Goal: Information Seeking & Learning: Stay updated

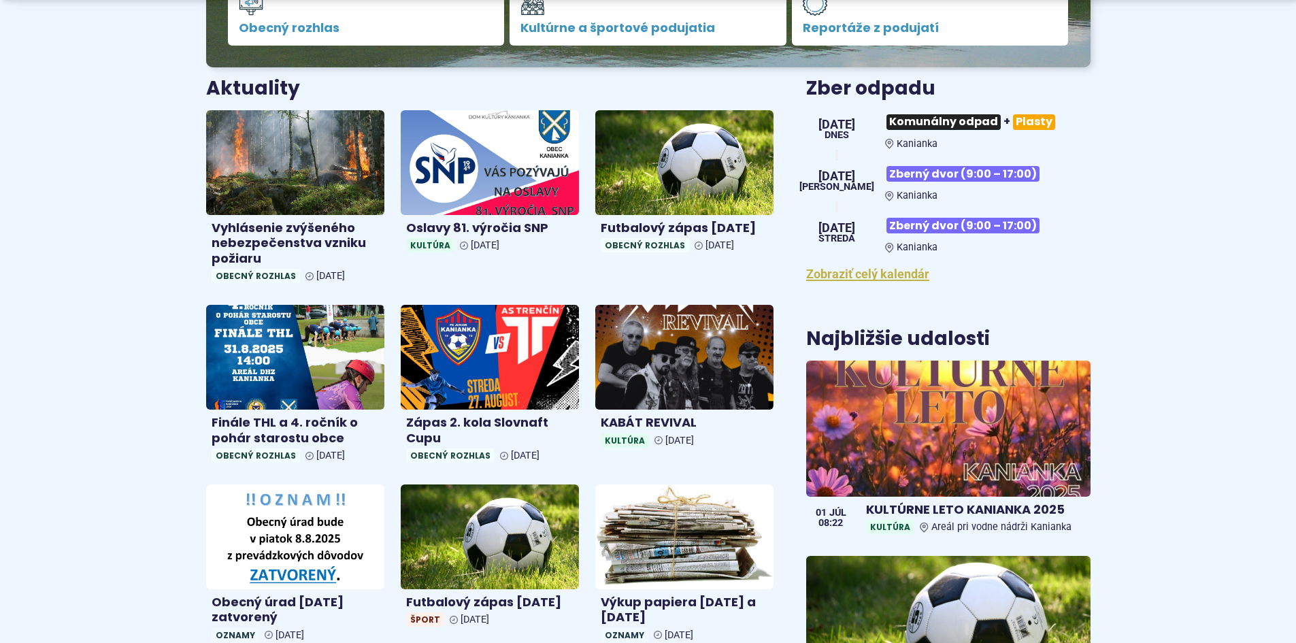
scroll to position [476, 0]
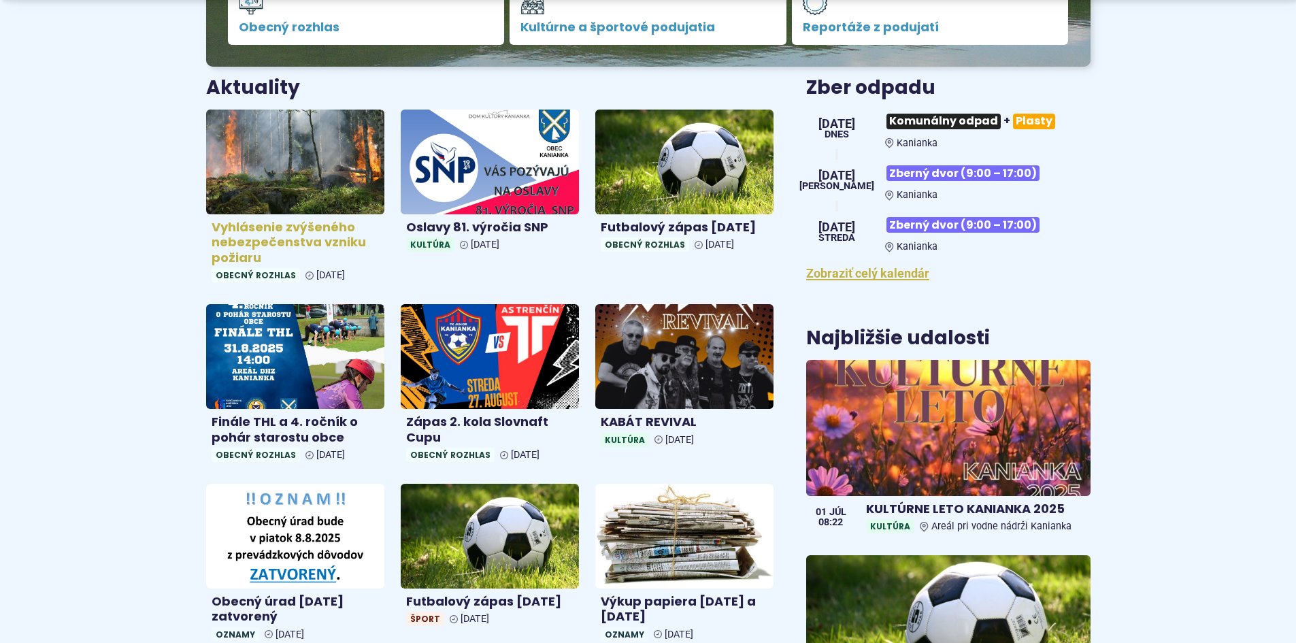
click at [335, 171] on img at bounding box center [294, 161] width 205 height 120
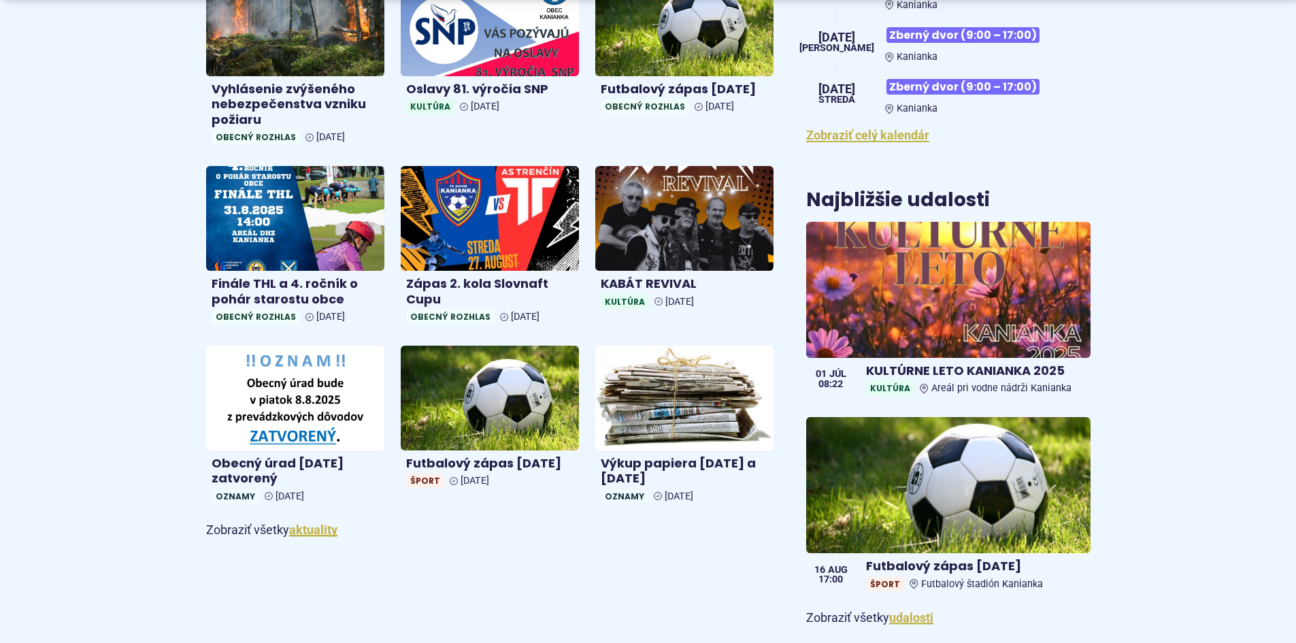
scroll to position [680, 0]
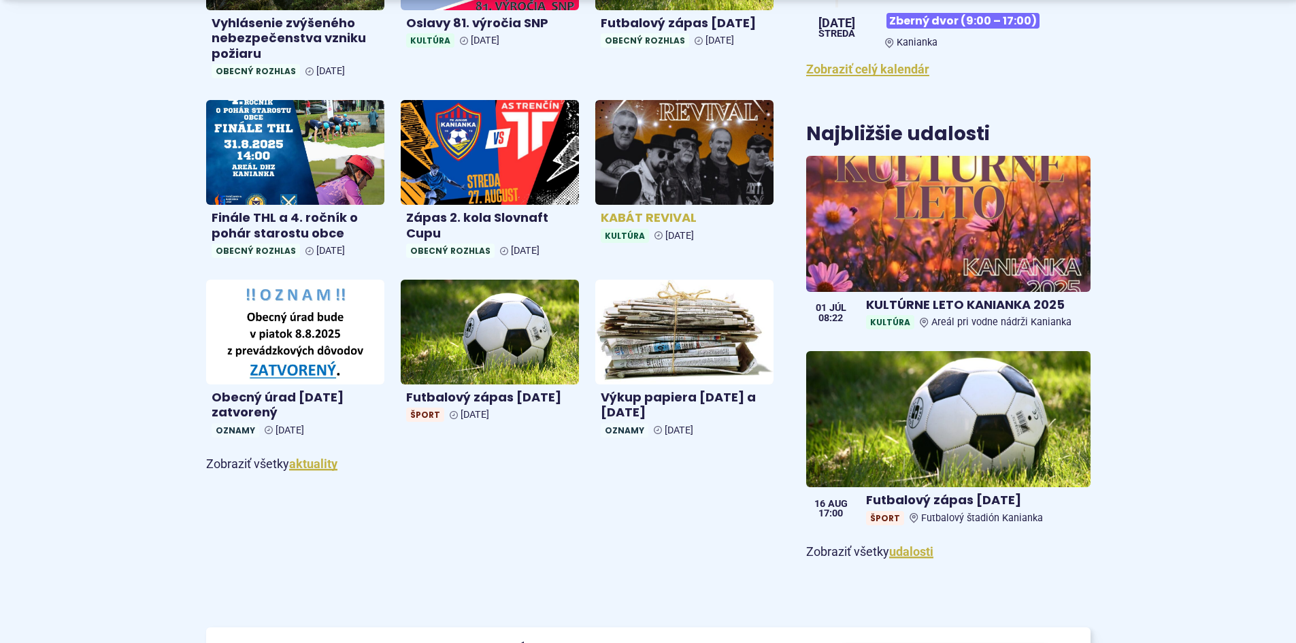
click at [667, 175] on img at bounding box center [683, 152] width 205 height 120
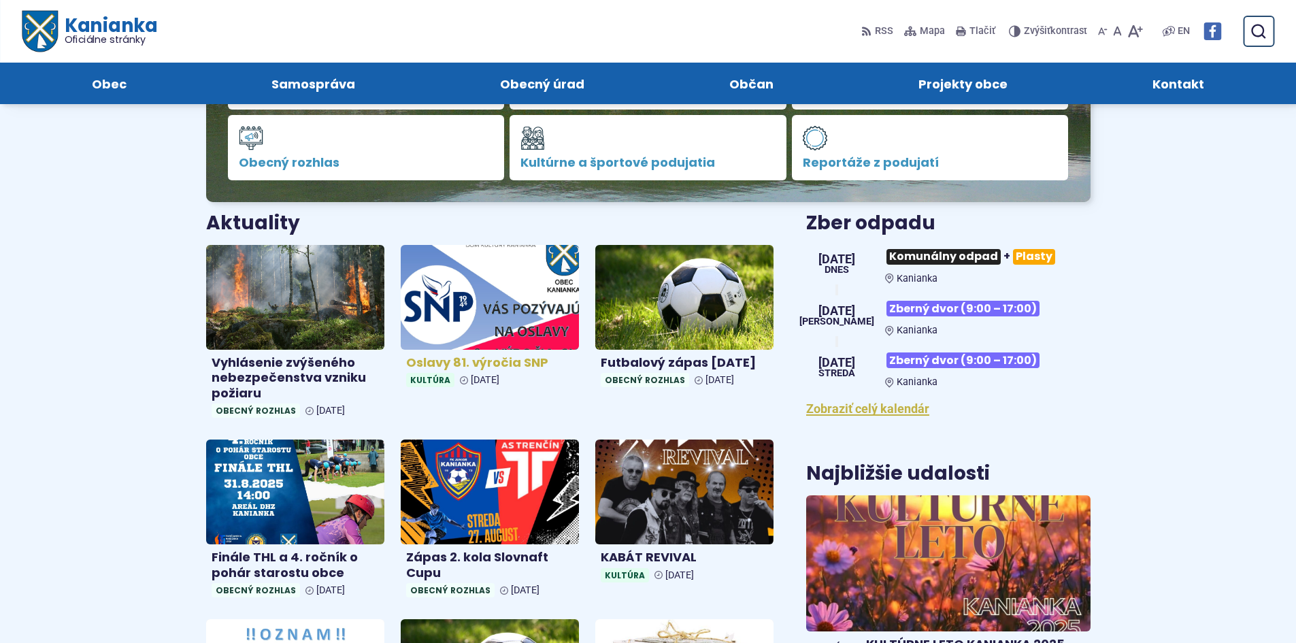
scroll to position [340, 0]
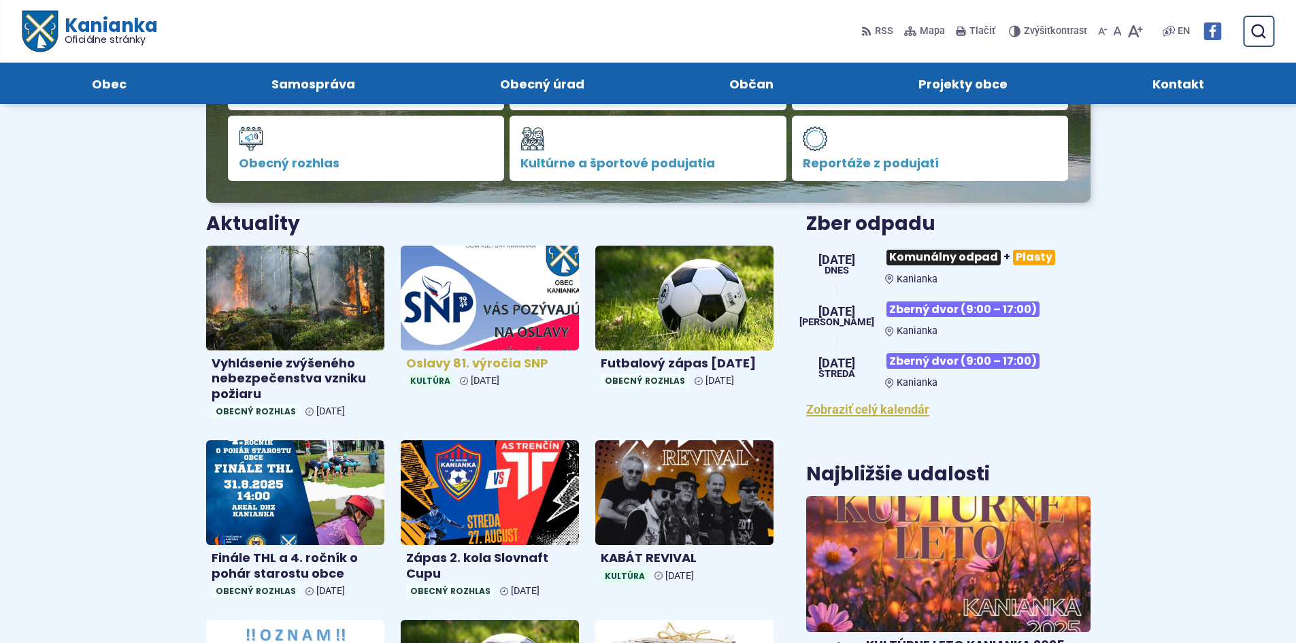
click at [492, 303] on img at bounding box center [489, 297] width 205 height 120
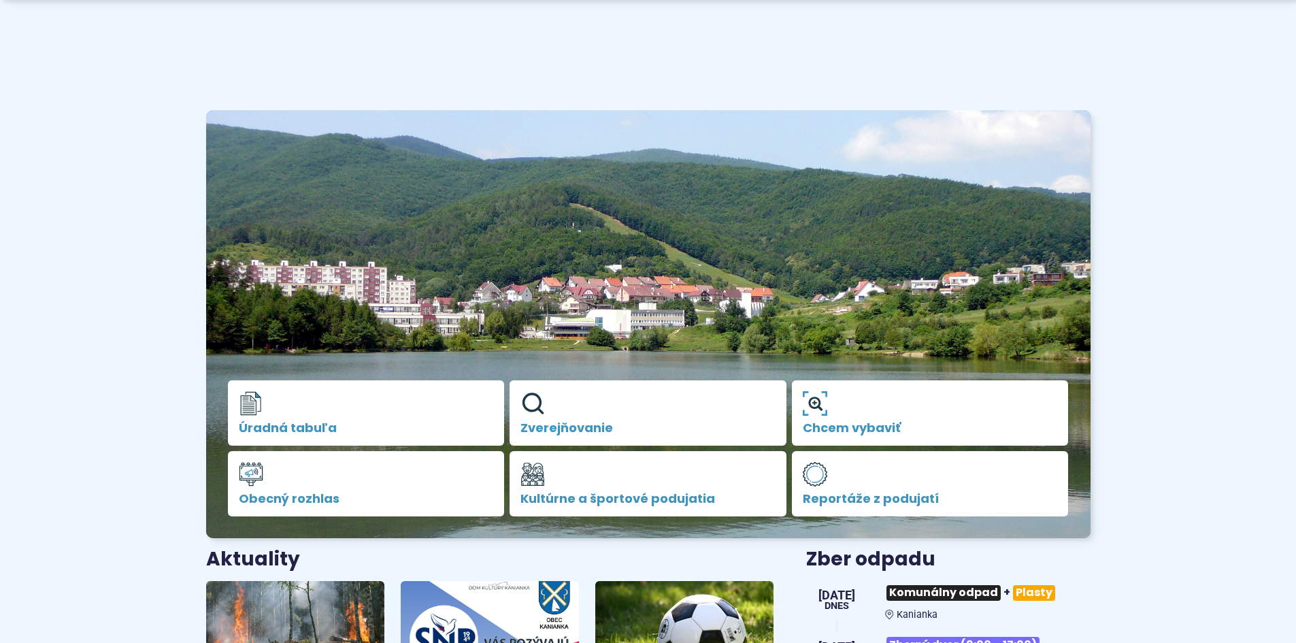
scroll to position [204, 0]
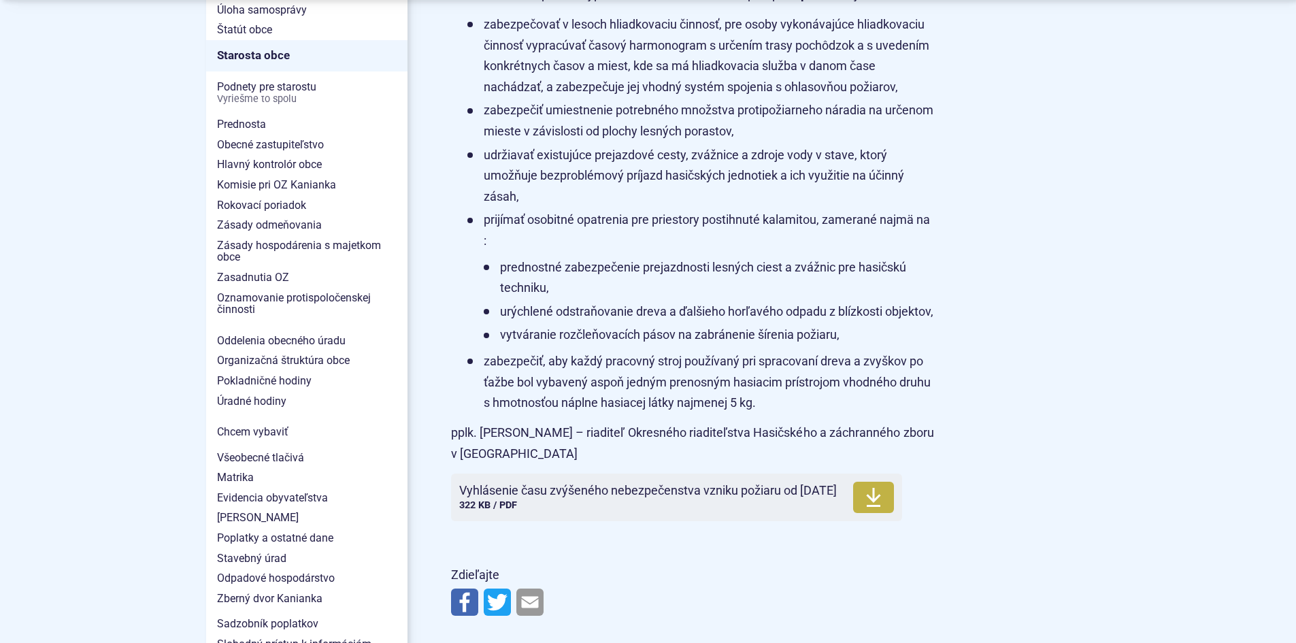
scroll to position [1020, 0]
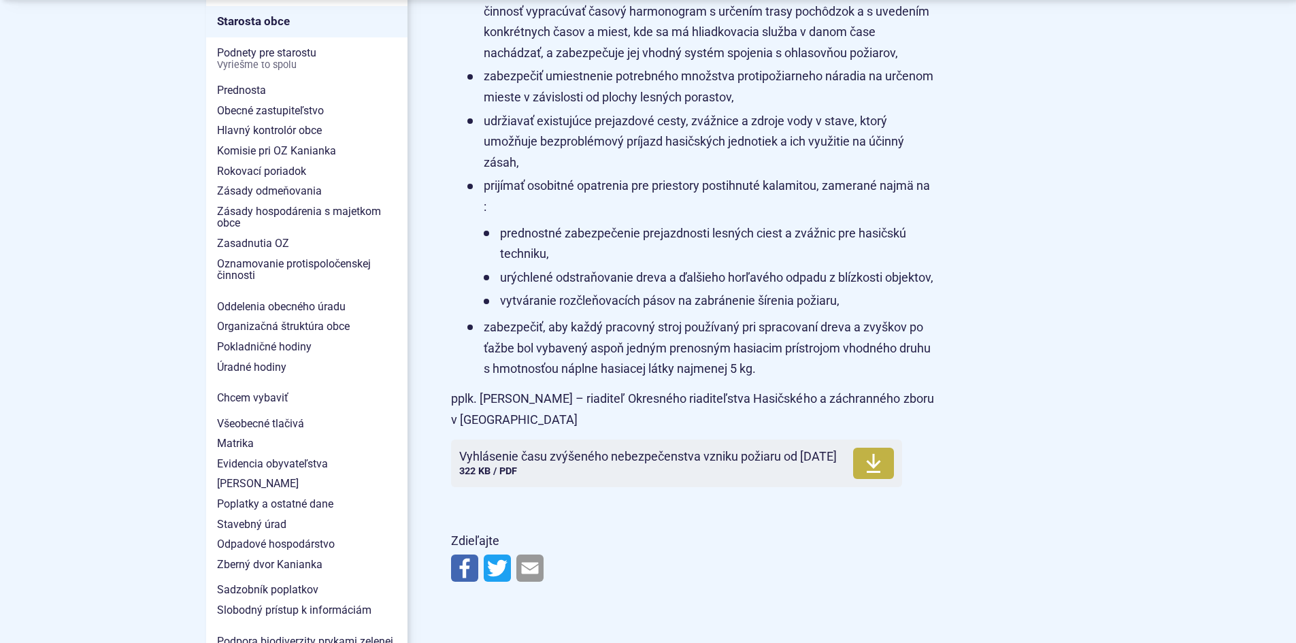
drag, startPoint x: 718, startPoint y: 405, endPoint x: 1200, endPoint y: 377, distance: 482.3
click at [1200, 377] on body "Na zabezpečenie funkčnosti a anonymnú analýzu návštevnosti táto webstránka ukla…" at bounding box center [648, 450] width 1296 height 2941
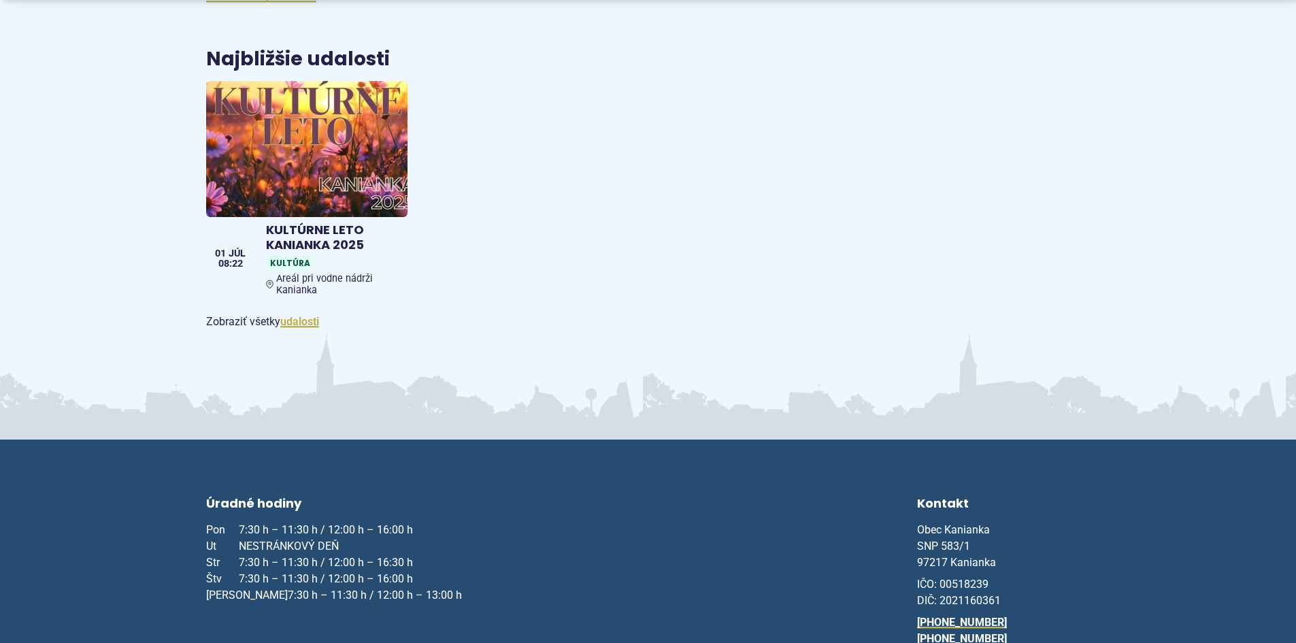
scroll to position [2244, 0]
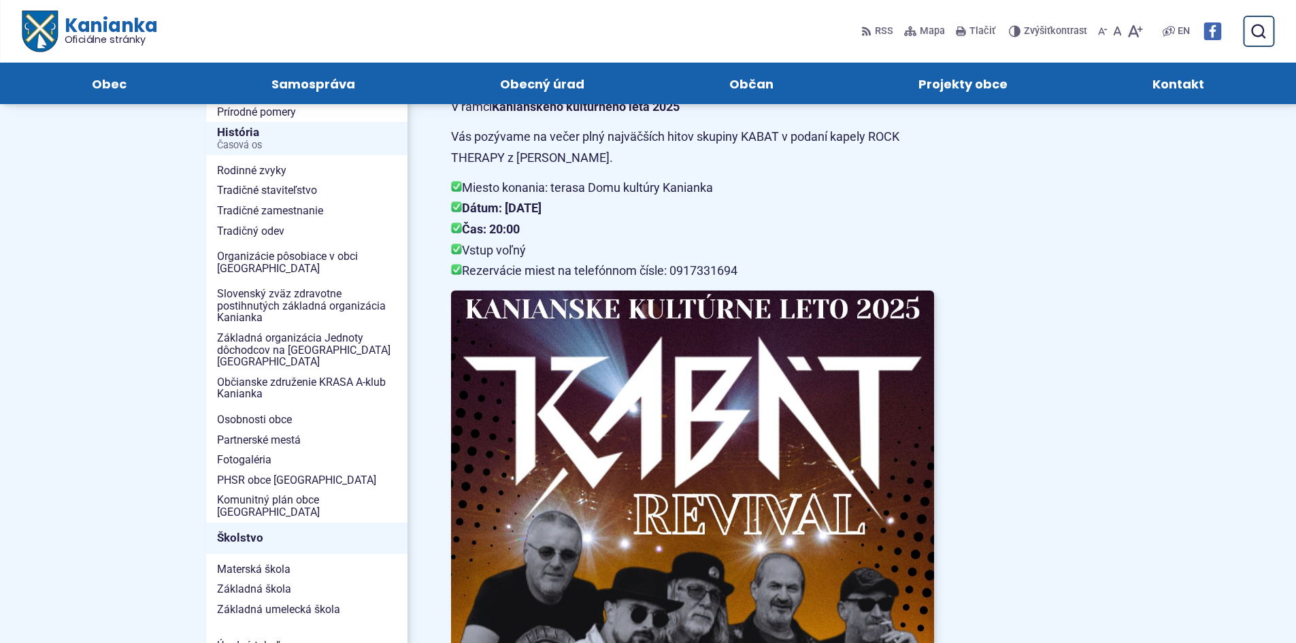
scroll to position [272, 0]
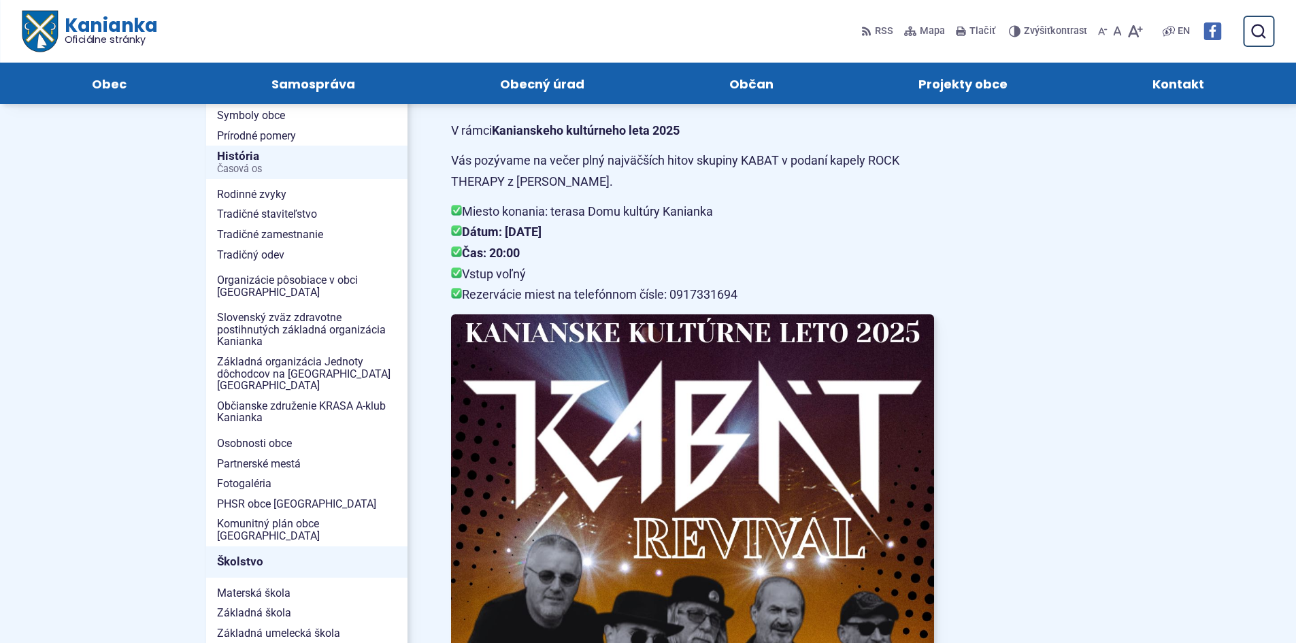
drag, startPoint x: 798, startPoint y: 222, endPoint x: 1106, endPoint y: 214, distance: 308.2
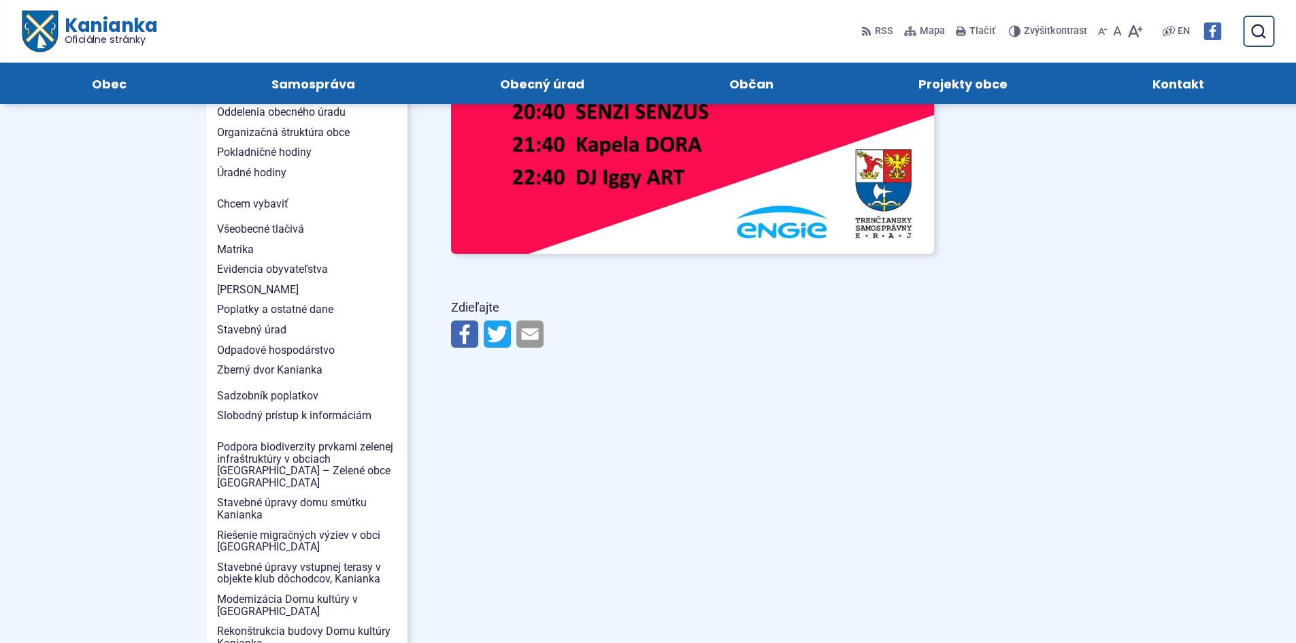
scroll to position [1156, 0]
